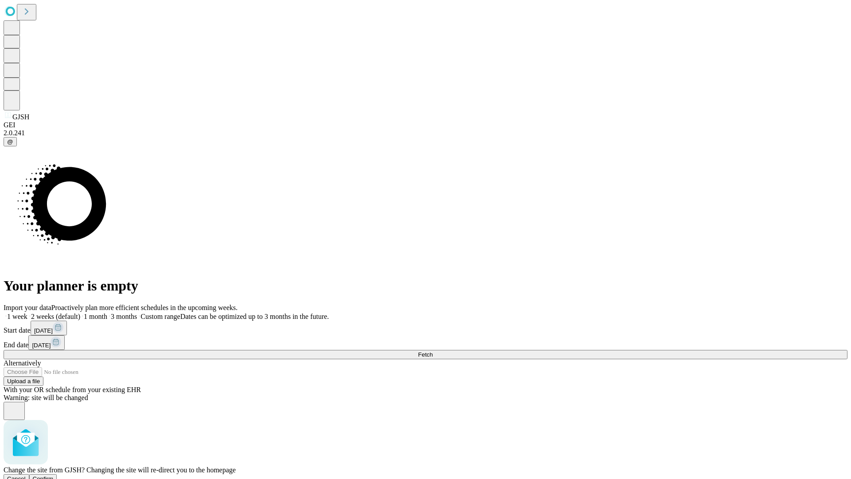
click at [54, 475] on span "Confirm" at bounding box center [43, 478] width 21 height 7
click at [80, 313] on label "2 weeks (default)" at bounding box center [53, 317] width 53 height 8
click at [433, 351] on span "Fetch" at bounding box center [425, 354] width 15 height 7
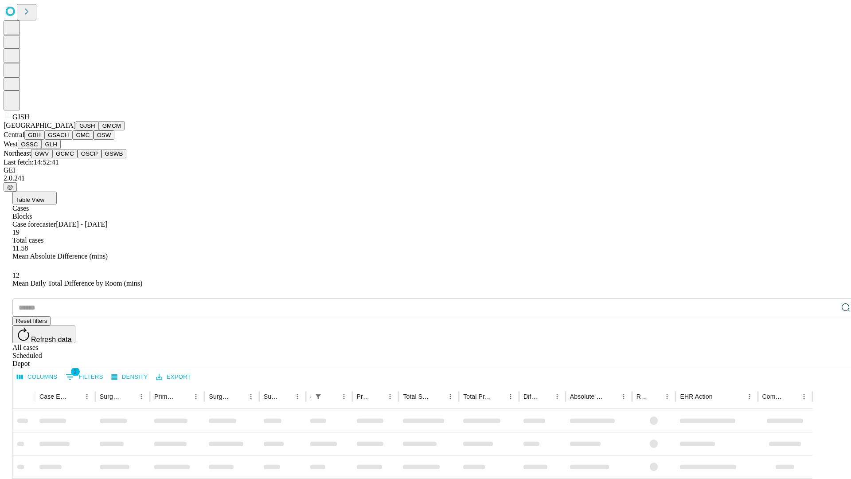
click at [99, 130] on button "GMCM" at bounding box center [112, 125] width 26 height 9
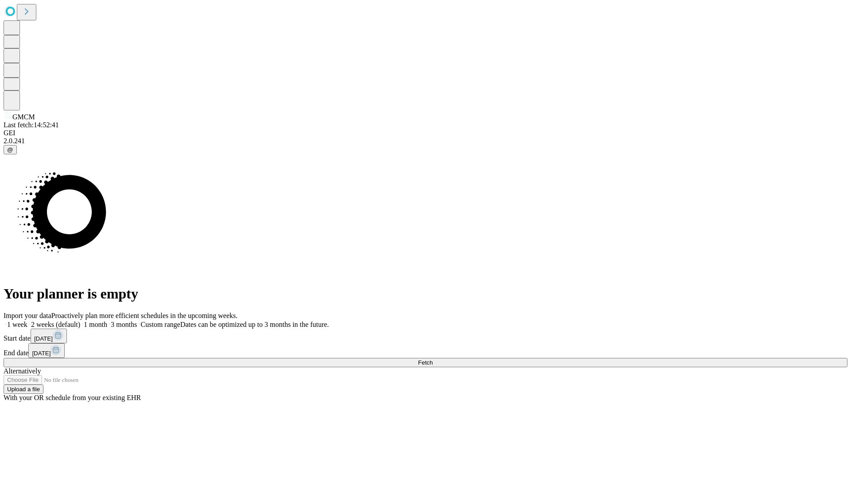
click at [80, 321] on label "2 weeks (default)" at bounding box center [53, 325] width 53 height 8
click at [433, 359] on span "Fetch" at bounding box center [425, 362] width 15 height 7
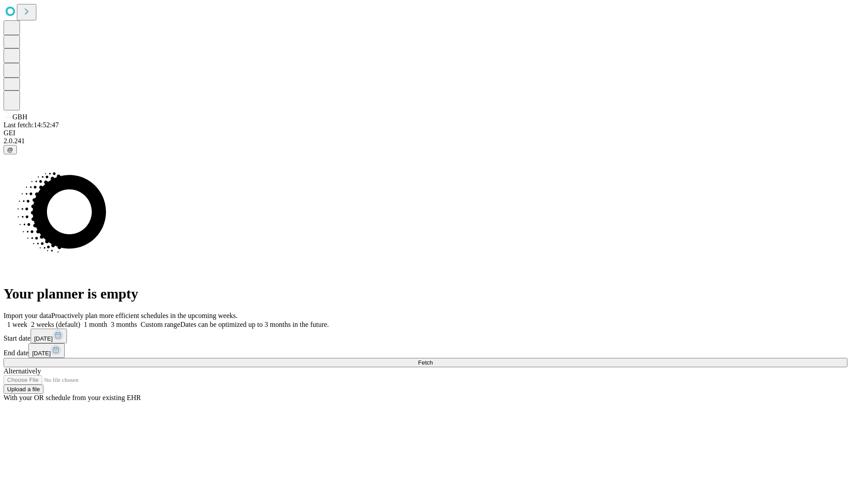
click at [80, 321] on label "2 weeks (default)" at bounding box center [53, 325] width 53 height 8
click at [433, 359] on span "Fetch" at bounding box center [425, 362] width 15 height 7
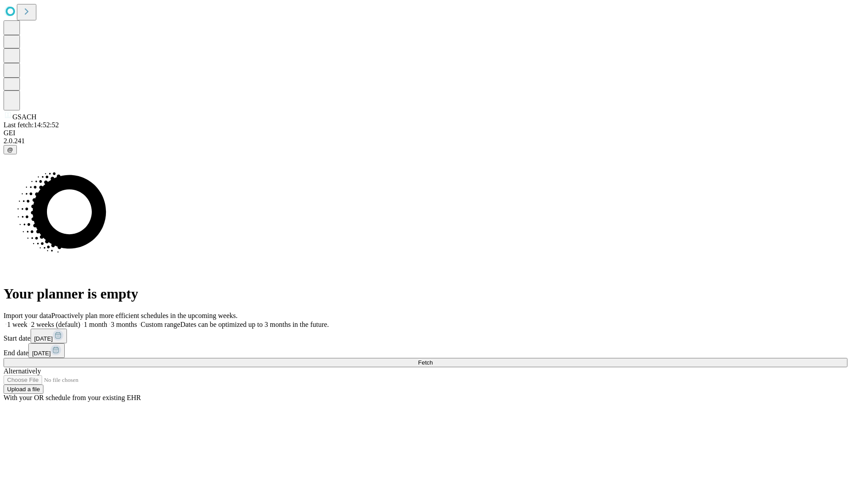
click at [80, 321] on label "2 weeks (default)" at bounding box center [53, 325] width 53 height 8
click at [433, 359] on span "Fetch" at bounding box center [425, 362] width 15 height 7
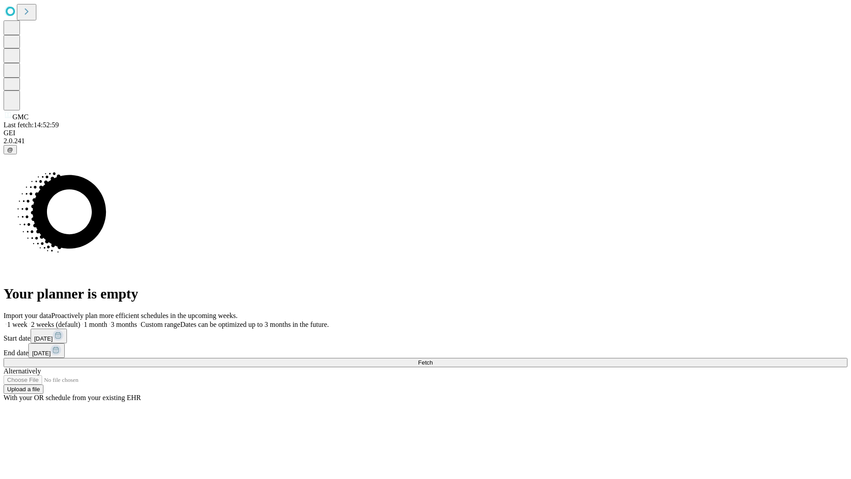
click at [80, 321] on label "2 weeks (default)" at bounding box center [53, 325] width 53 height 8
click at [433, 359] on span "Fetch" at bounding box center [425, 362] width 15 height 7
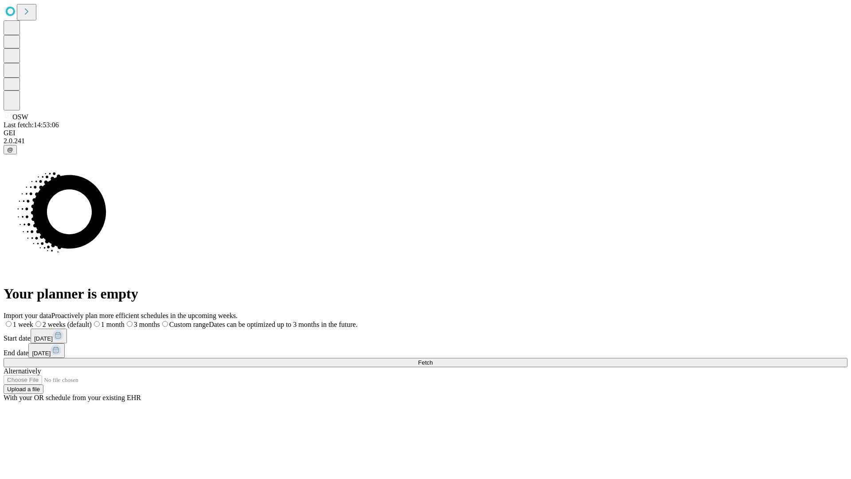
click at [92, 321] on label "2 weeks (default)" at bounding box center [62, 325] width 59 height 8
click at [433, 359] on span "Fetch" at bounding box center [425, 362] width 15 height 7
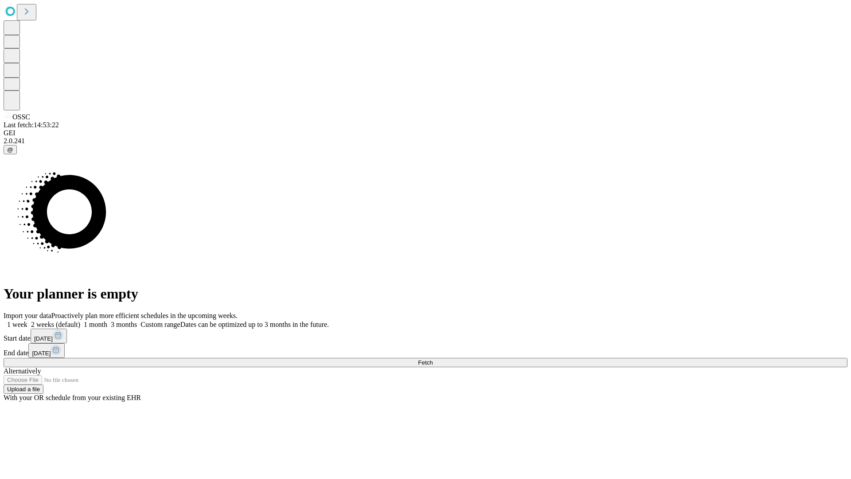
click at [80, 321] on label "2 weeks (default)" at bounding box center [53, 325] width 53 height 8
click at [433, 359] on span "Fetch" at bounding box center [425, 362] width 15 height 7
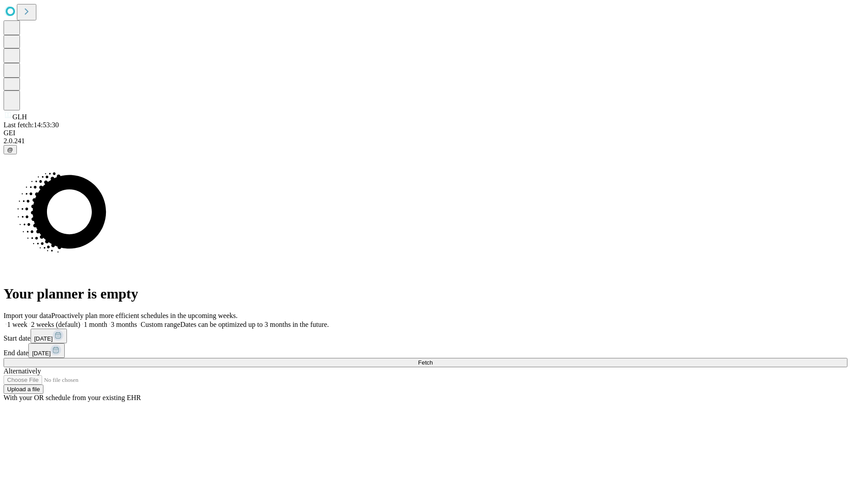
click at [80, 321] on label "2 weeks (default)" at bounding box center [53, 325] width 53 height 8
click at [433, 359] on span "Fetch" at bounding box center [425, 362] width 15 height 7
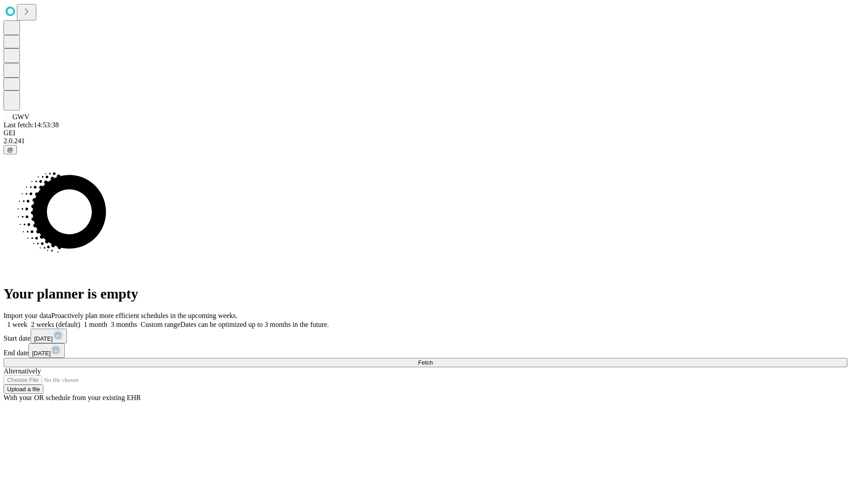
click at [433, 359] on span "Fetch" at bounding box center [425, 362] width 15 height 7
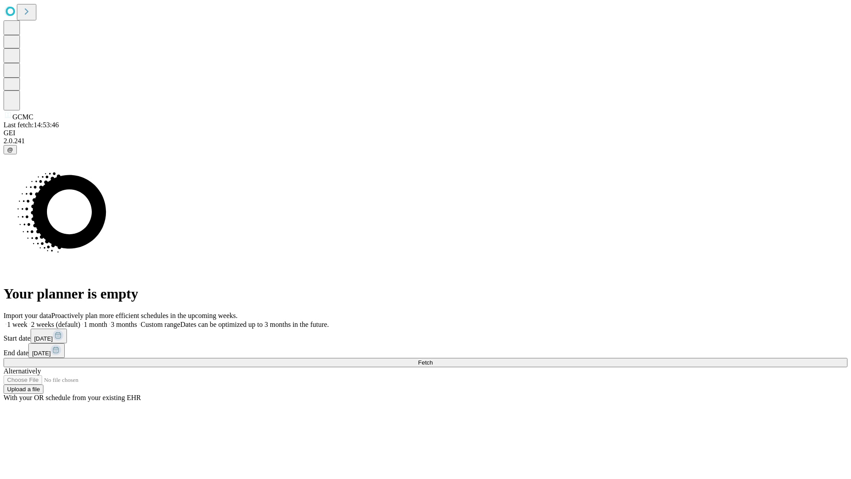
click at [433, 359] on span "Fetch" at bounding box center [425, 362] width 15 height 7
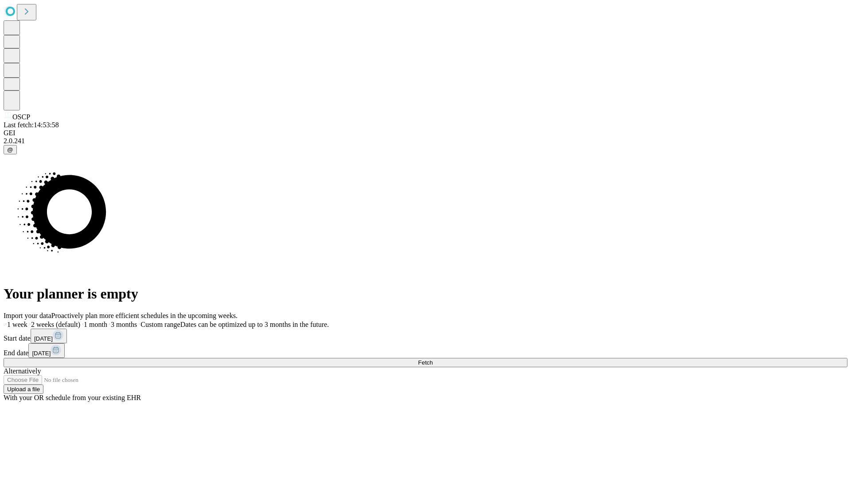
click at [80, 321] on label "2 weeks (default)" at bounding box center [53, 325] width 53 height 8
click at [433, 359] on span "Fetch" at bounding box center [425, 362] width 15 height 7
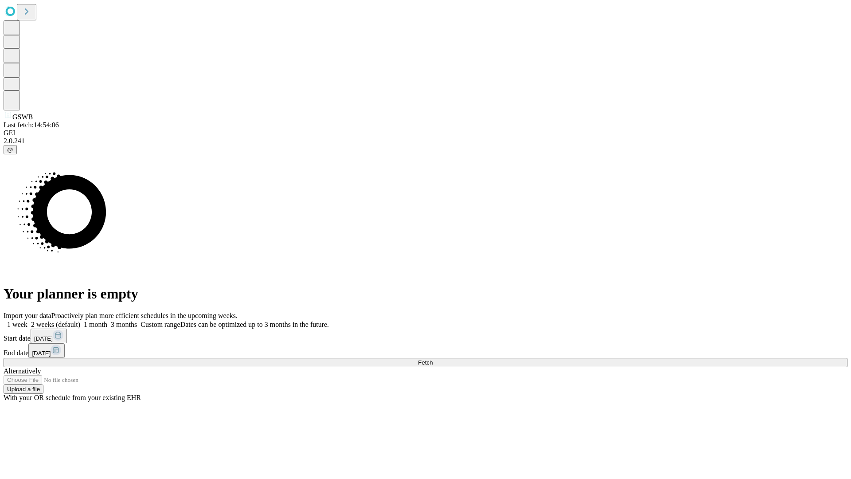
click at [80, 321] on label "2 weeks (default)" at bounding box center [53, 325] width 53 height 8
click at [433, 359] on span "Fetch" at bounding box center [425, 362] width 15 height 7
